Goal: Information Seeking & Learning: Learn about a topic

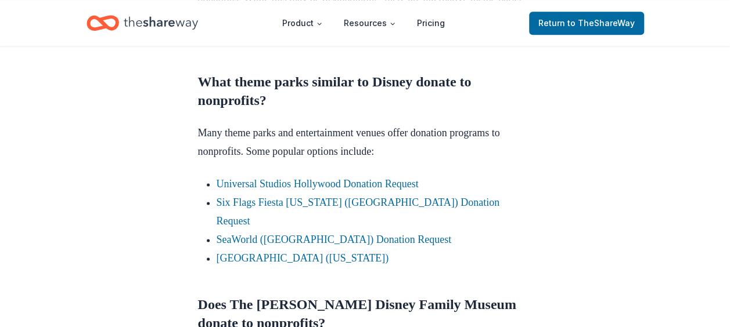
scroll to position [705, 0]
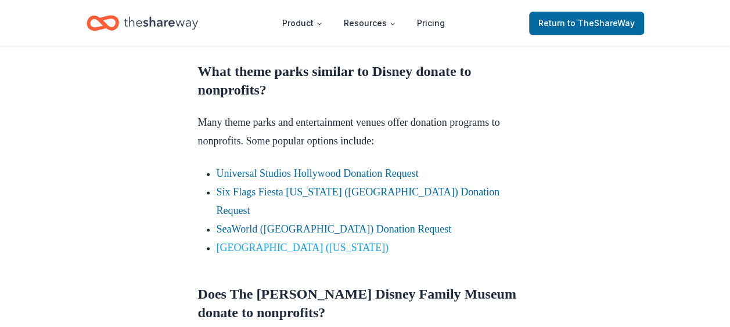
click at [249, 242] on link "[GEOGRAPHIC_DATA] ([US_STATE])" at bounding box center [303, 248] width 172 height 12
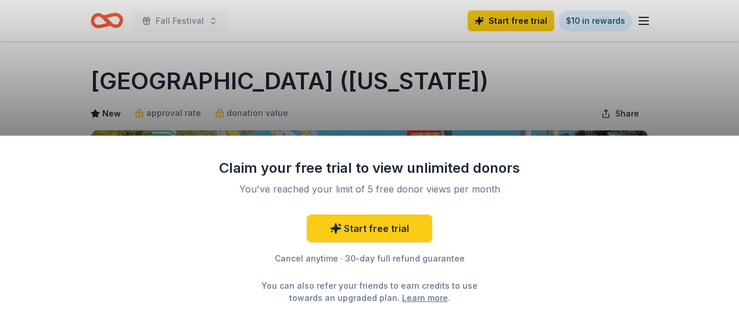
click at [417, 96] on div "Claim your free trial to view unlimited donors You've reached your limit of 5 f…" at bounding box center [369, 163] width 739 height 327
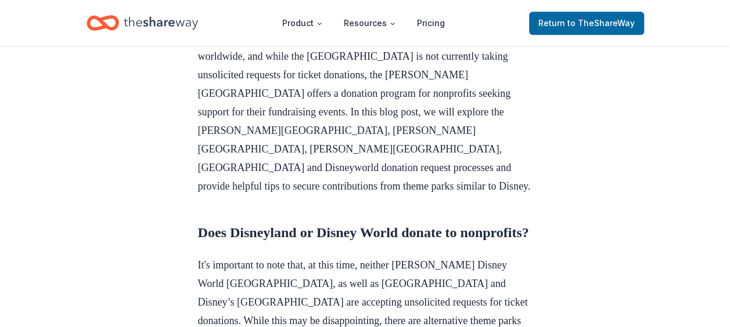
scroll to position [371, 0]
